Goal: Task Accomplishment & Management: Manage account settings

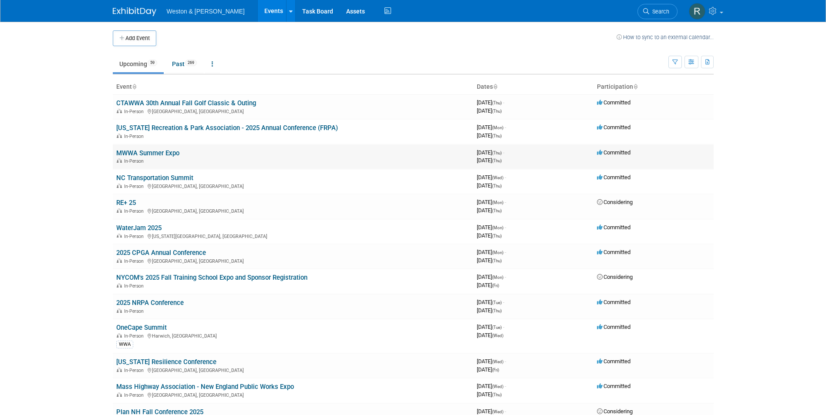
click at [147, 154] on link "MWWA Summer Expo" at bounding box center [147, 153] width 63 height 8
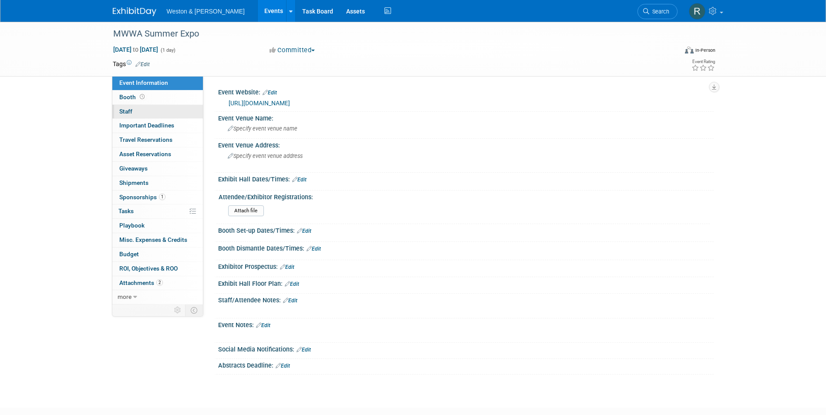
click at [139, 113] on link "0 Staff 0" at bounding box center [157, 112] width 91 height 14
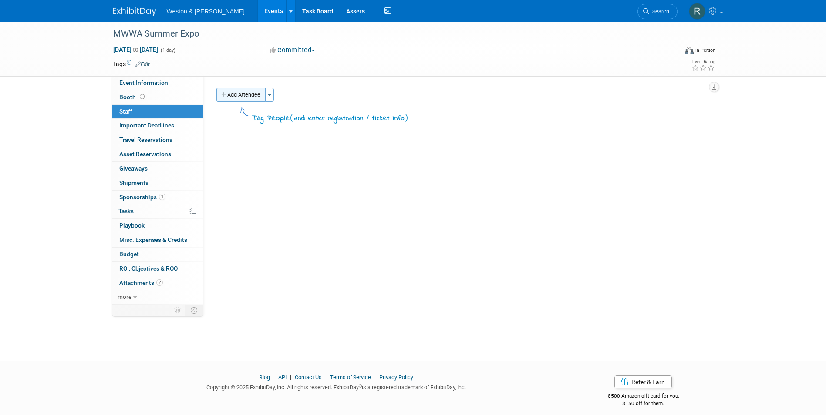
click at [238, 96] on button "Add Attendee" at bounding box center [240, 95] width 49 height 14
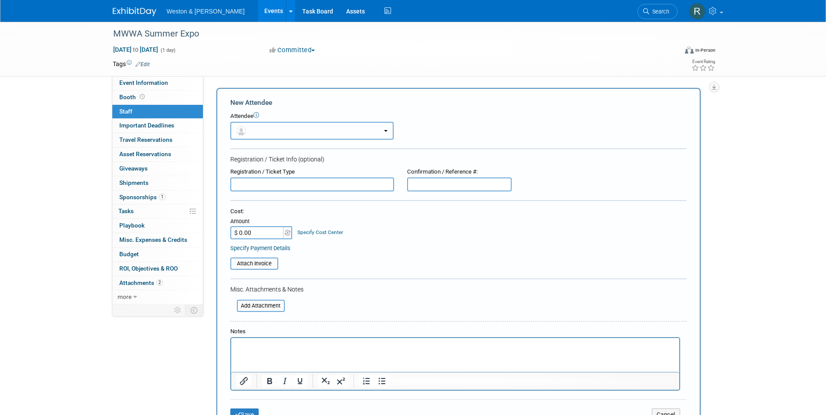
click at [267, 127] on button "button" at bounding box center [311, 131] width 163 height 18
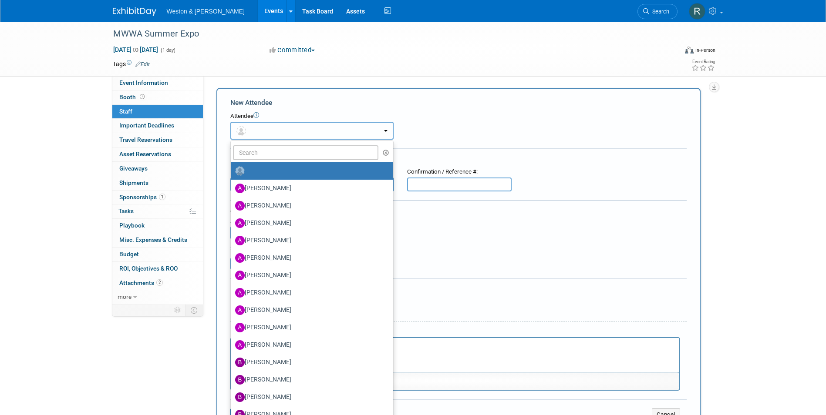
click at [272, 128] on button "button" at bounding box center [311, 131] width 163 height 18
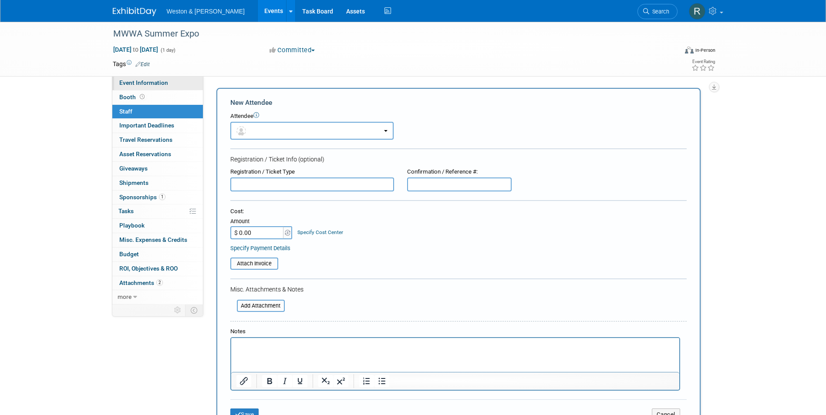
click at [133, 84] on span "Event Information" at bounding box center [143, 82] width 49 height 7
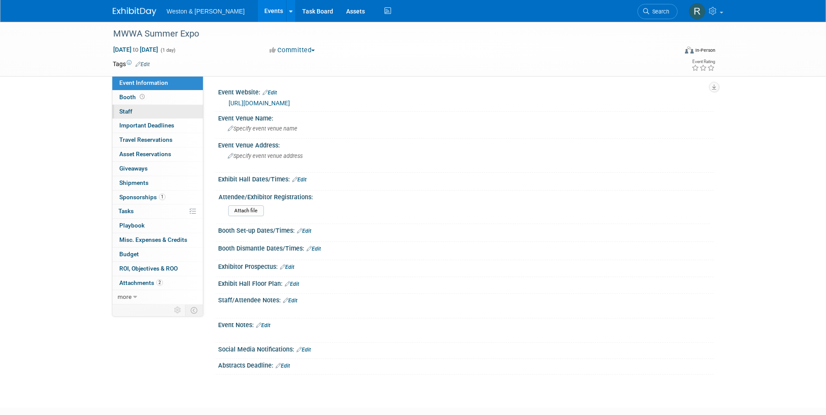
click at [142, 112] on link "0 Staff 0" at bounding box center [157, 112] width 91 height 14
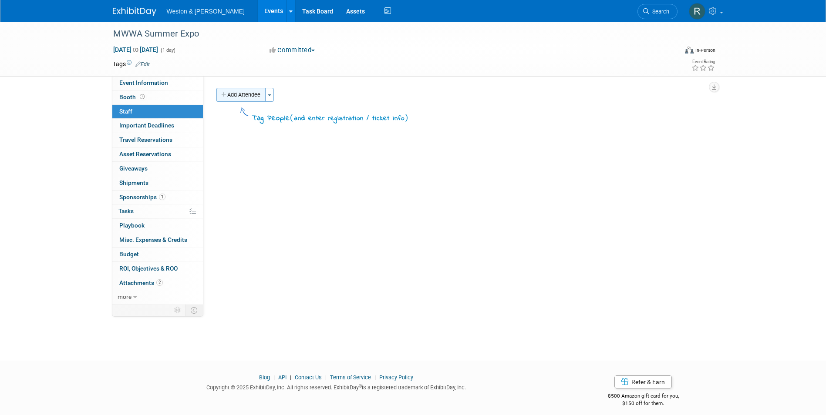
click at [233, 95] on button "Add Attendee" at bounding box center [240, 95] width 49 height 14
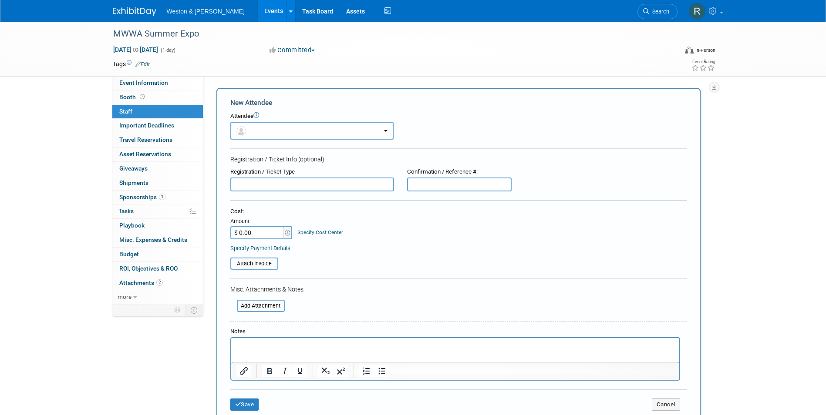
click at [257, 347] on p "Rich Text Area. Press ALT-0 for help." at bounding box center [455, 346] width 438 height 9
click at [285, 346] on p "Ordered 79 tickets for staff and clients." at bounding box center [455, 346] width 438 height 9
click at [382, 131] on button "button" at bounding box center [311, 131] width 163 height 18
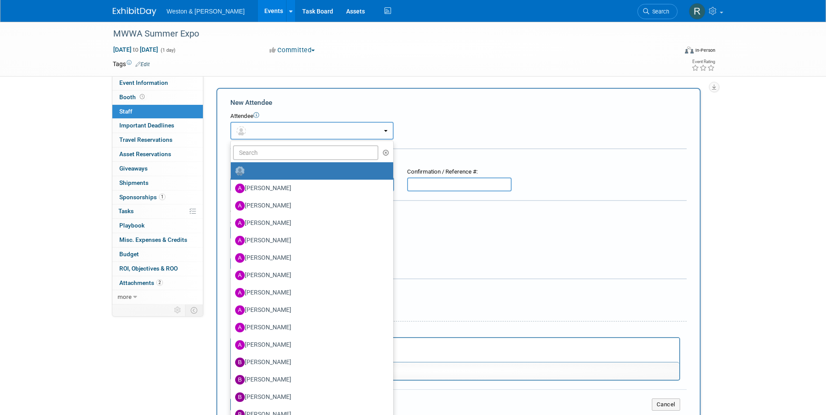
click at [350, 133] on button "button" at bounding box center [311, 131] width 163 height 18
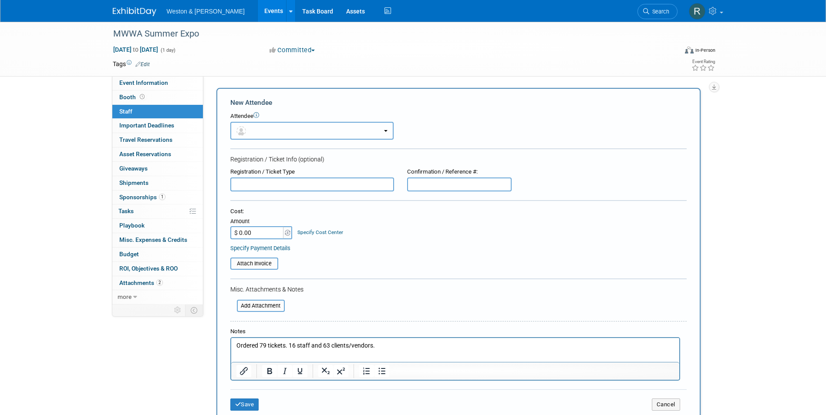
click at [328, 129] on button "button" at bounding box center [311, 131] width 163 height 18
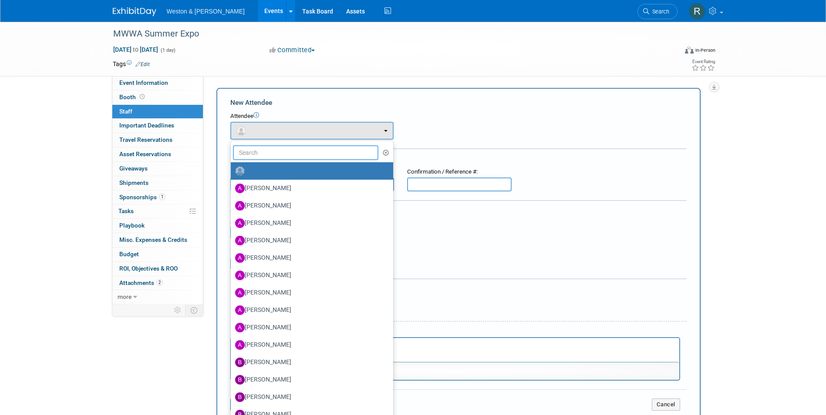
click at [317, 152] on input "text" at bounding box center [306, 152] width 146 height 15
type input "t"
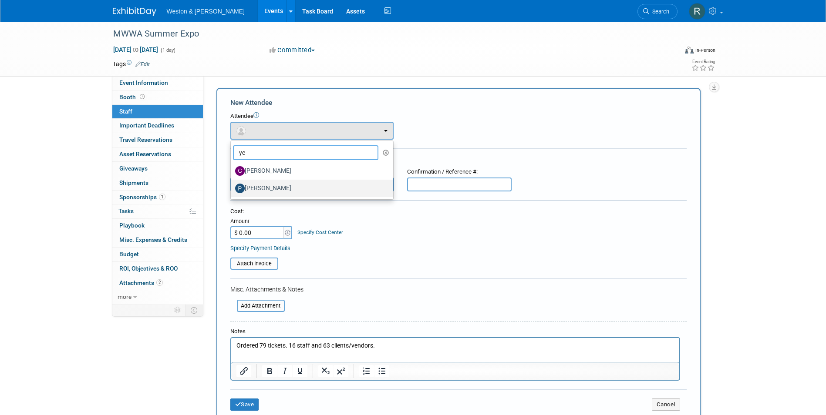
type input "ye"
click at [300, 186] on label "[PERSON_NAME]" at bounding box center [309, 189] width 149 height 14
click at [232, 186] on input "[PERSON_NAME]" at bounding box center [229, 188] width 6 height 6
select select "0c9046d6-afe4-4371-b5f6-aa926eaac5a2"
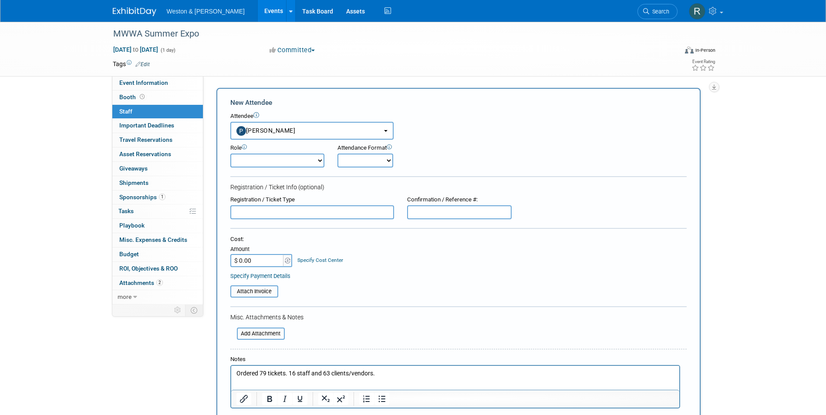
click at [385, 164] on select "Onsite Remote" at bounding box center [366, 161] width 56 height 14
select select "1"
click at [338, 154] on select "Onsite Remote" at bounding box center [366, 161] width 56 height 14
click at [321, 160] on select "Attendee (non-exhibitor) Demonstrator Host Planner Presenter Sales Representati…" at bounding box center [277, 161] width 94 height 14
select select "2"
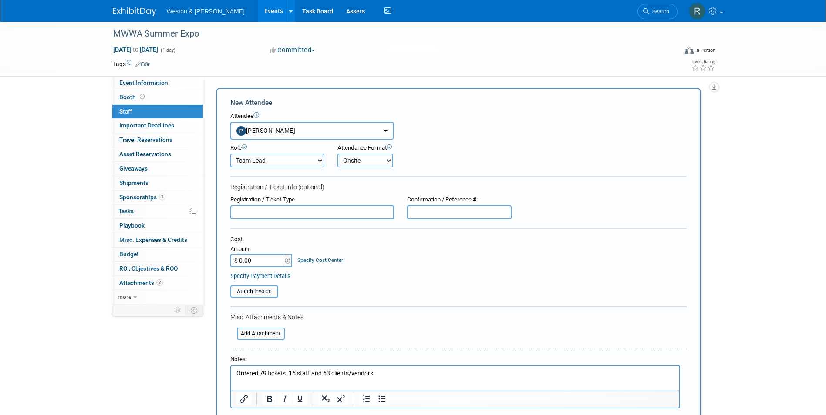
click at [230, 154] on select "Attendee (non-exhibitor) Demonstrator Host Planner Presenter Sales Representati…" at bounding box center [277, 161] width 94 height 14
click at [401, 271] on div "Cost: Amount $ 0.00 Specify Cost Center Cost Center -- Not Specified --" at bounding box center [458, 258] width 456 height 44
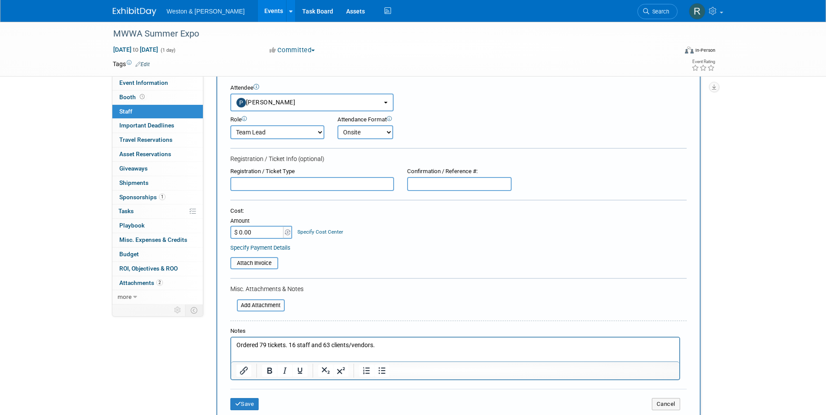
scroll to position [44, 0]
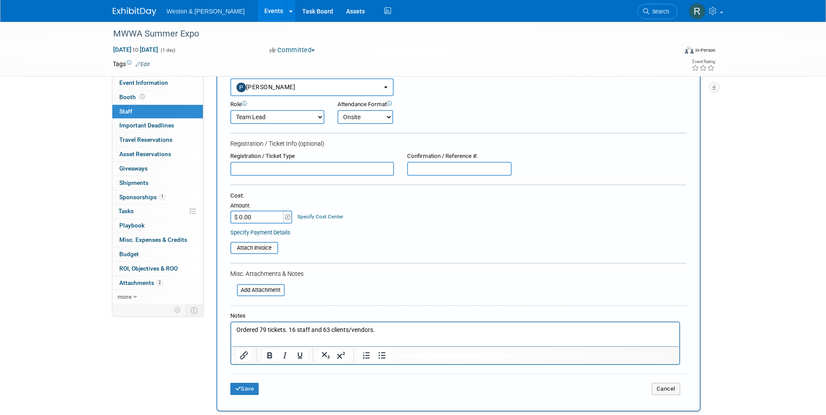
click at [386, 335] on html "Ordered 79 tickets. 16 staff and 63 clients/vendors." at bounding box center [455, 329] width 448 height 12
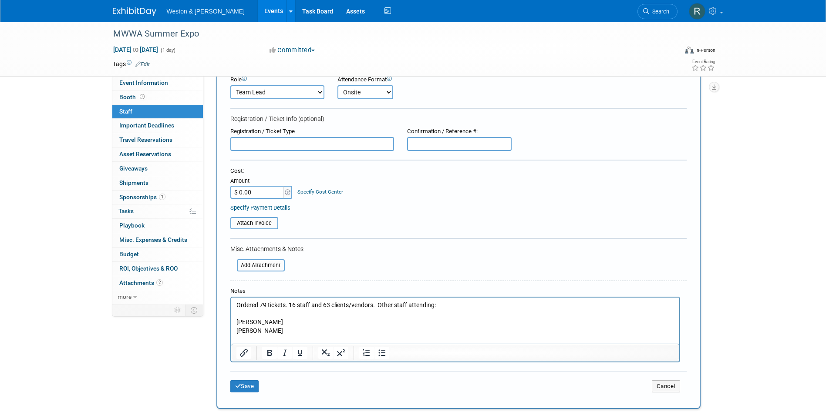
scroll to position [87, 0]
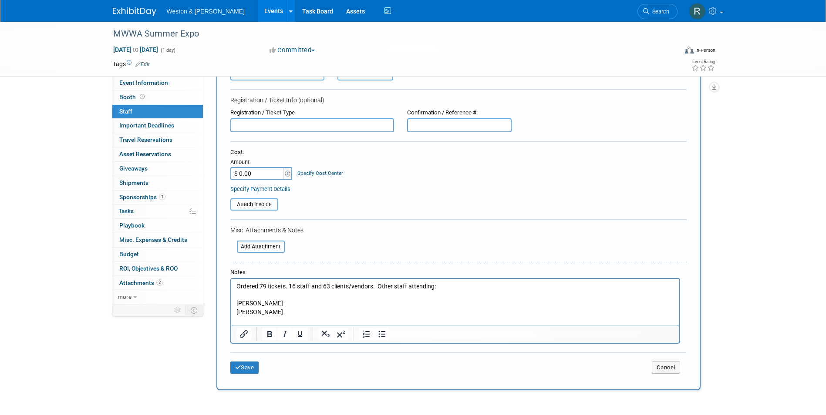
click at [279, 315] on p "Ordered 79 tickets. 16 staff and 63 clients/vendors. Other staff attending: [PE…" at bounding box center [455, 304] width 438 height 43
click at [260, 318] on p "Ordered 79 tickets. 16 staff and 63 clients/vendors. Other staff attending: [PE…" at bounding box center [455, 304] width 438 height 43
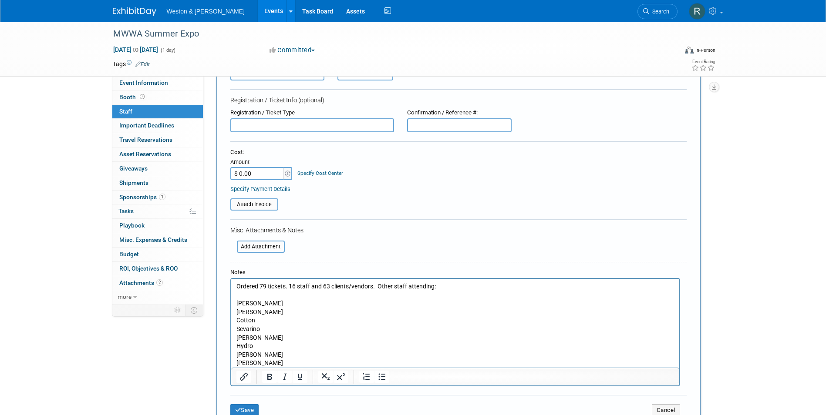
click at [310, 285] on p "Ordered 79 tickets. 16 staff and 63 clients/vendors. Other staff attending: [PE…" at bounding box center [455, 325] width 438 height 85
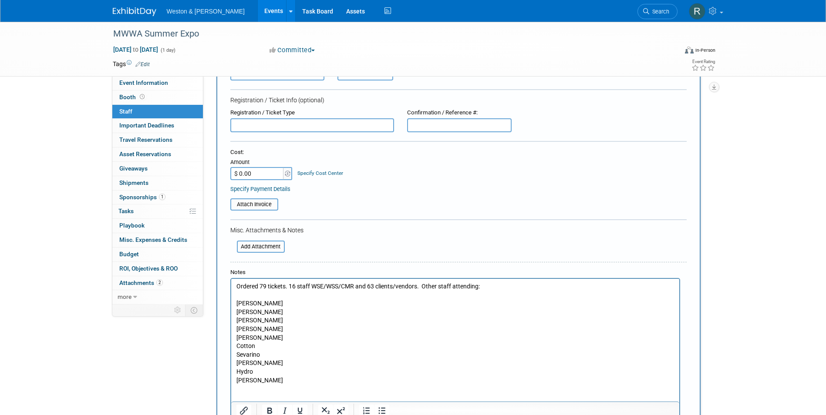
click at [282, 340] on p "[PERSON_NAME] [PERSON_NAME] [PERSON_NAME] [PERSON_NAME] [PERSON_NAME] Hydro [PE…" at bounding box center [455, 359] width 438 height 85
click at [243, 298] on p "Ordered 79 tickets. 16 staff WSE/WSS/CMR and 63 clients/vendors. Other staff at…" at bounding box center [455, 300] width 438 height 34
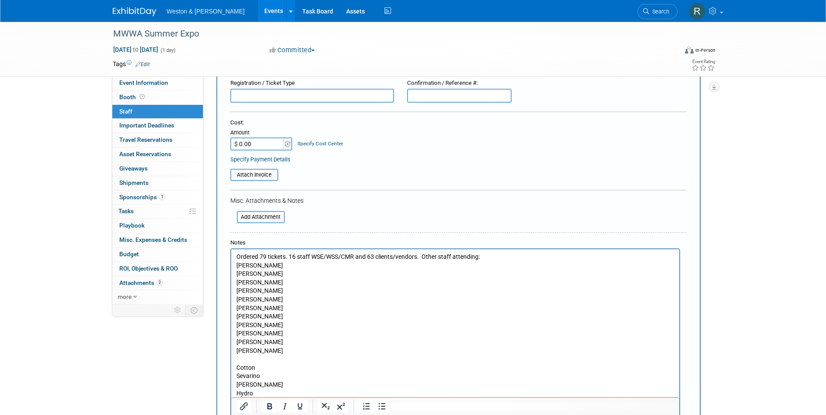
scroll to position [125, 0]
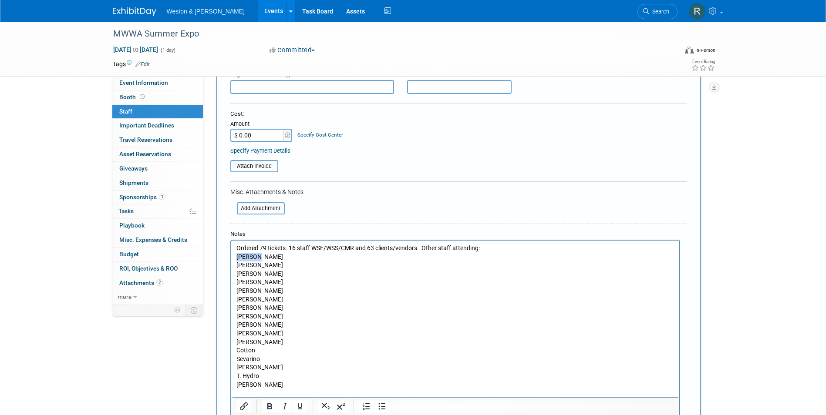
drag, startPoint x: 270, startPoint y: 259, endPoint x: 233, endPoint y: 258, distance: 36.6
click at [233, 258] on html "Ordered 79 tickets. 16 staff WSE/WSS/CMR and 63 clients/vendors. Other staff at…" at bounding box center [455, 324] width 448 height 166
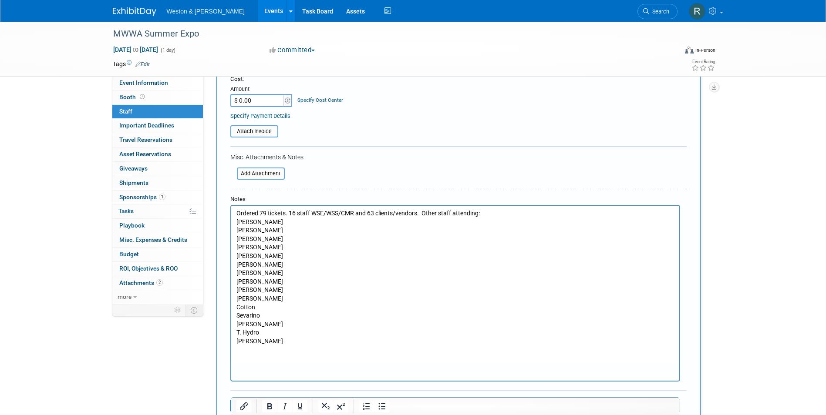
scroll to position [174, 0]
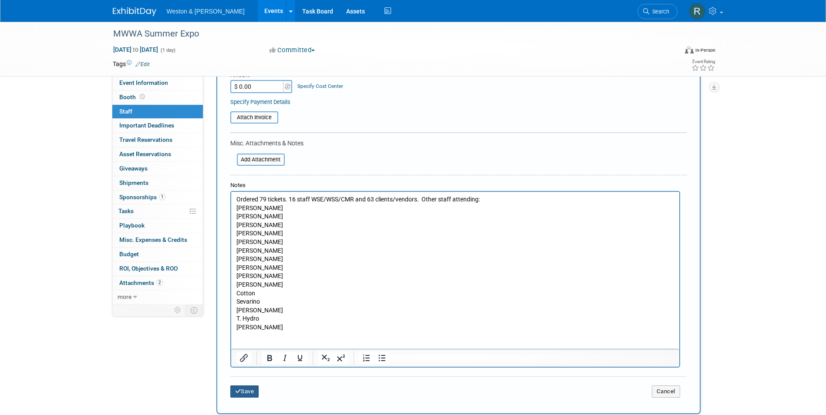
click at [252, 394] on button "Save" at bounding box center [244, 392] width 29 height 12
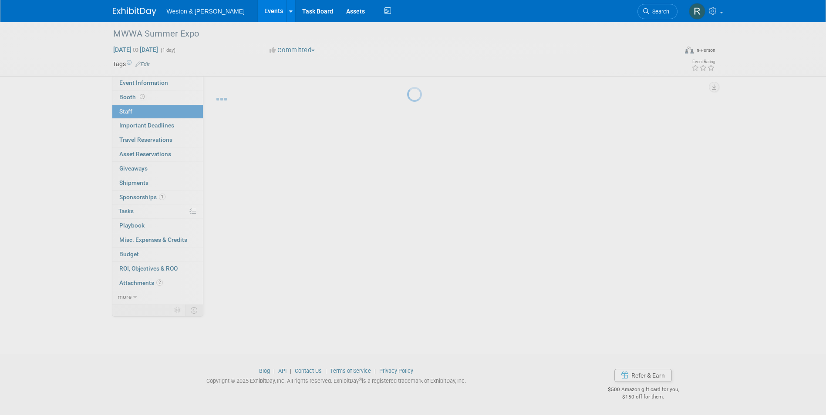
scroll to position [7, 0]
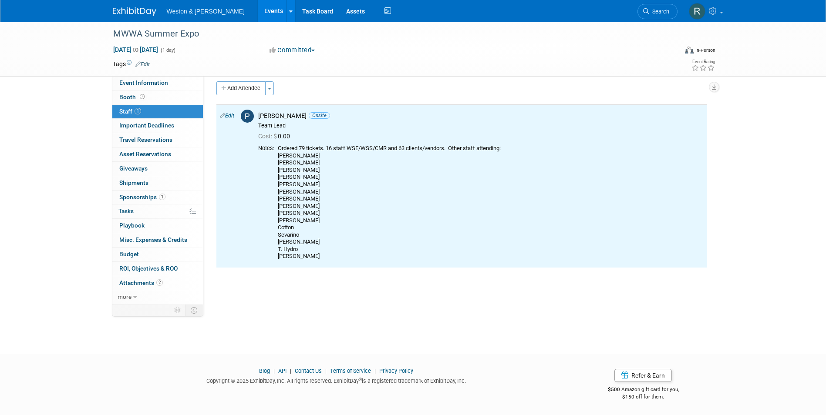
click at [318, 328] on div "MWWA Summer Expo [DATE] to [DATE] (1 day) [DATE] to [DATE] Committed Committed …" at bounding box center [413, 177] width 826 height 324
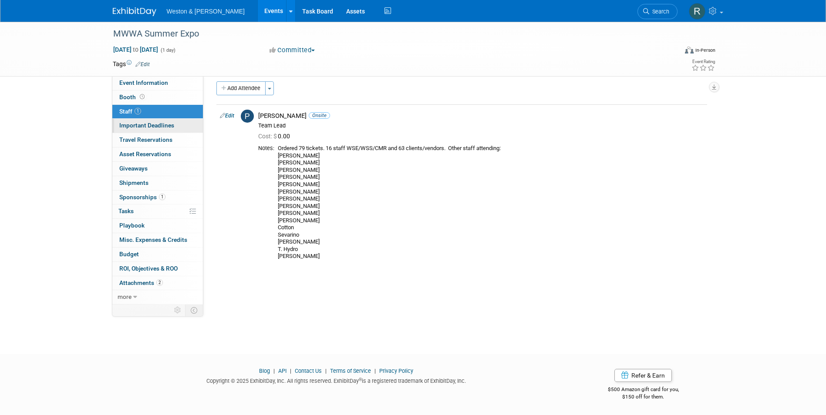
click at [145, 125] on span "Important Deadlines" at bounding box center [146, 125] width 55 height 7
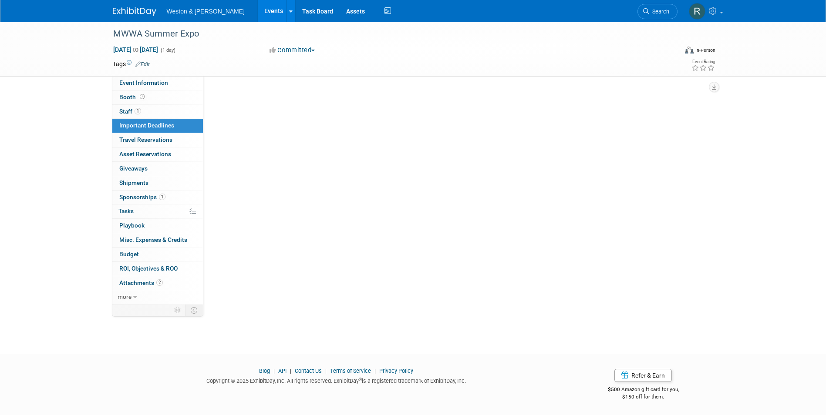
scroll to position [0, 0]
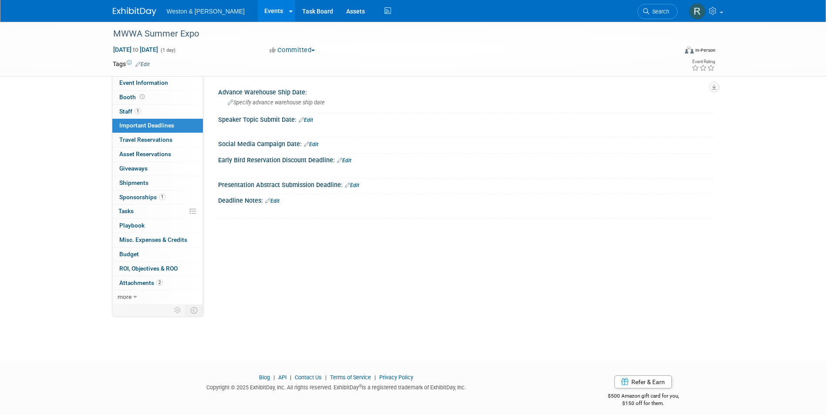
click at [277, 201] on link "Edit" at bounding box center [272, 201] width 14 height 6
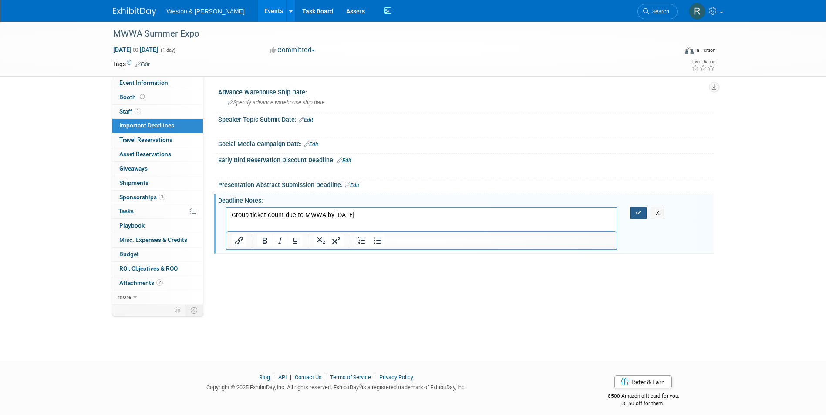
click at [638, 213] on icon "button" at bounding box center [638, 213] width 7 height 6
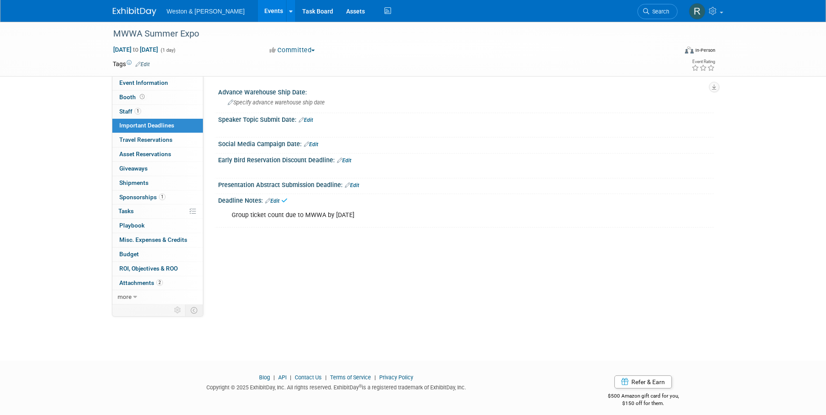
click at [514, 197] on div "Deadline Notes: Edit" at bounding box center [466, 199] width 496 height 11
click at [136, 201] on link "1 Sponsorships 1" at bounding box center [157, 198] width 91 height 14
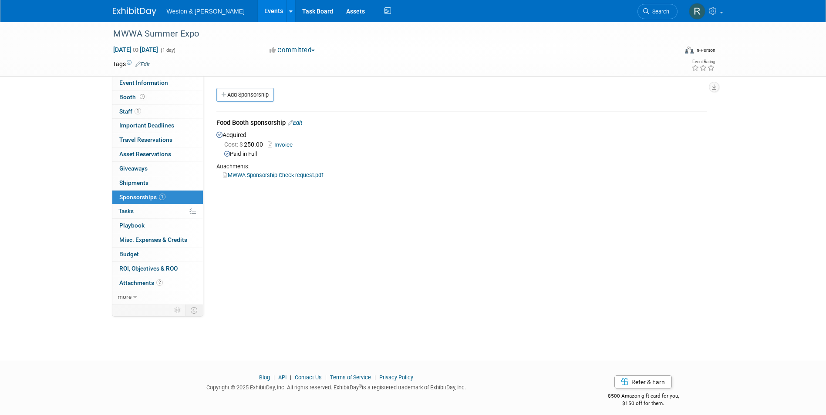
click at [380, 212] on div "Event Website: Edit [URL][DOMAIN_NAME] Event Venue Name:" at bounding box center [458, 190] width 510 height 229
click at [443, 278] on div "Event Website: Edit [URL][DOMAIN_NAME] Event Venue Name:" at bounding box center [458, 190] width 510 height 229
